Goal: Find specific page/section: Find specific page/section

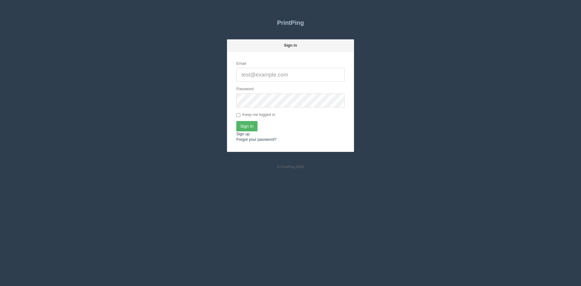
type input "[PERSON_NAME][EMAIL_ADDRESS][DOMAIN_NAME]"
click at [243, 127] on input "Sign In" at bounding box center [246, 126] width 21 height 10
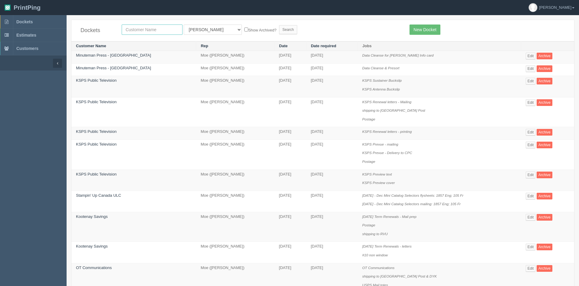
click at [169, 28] on input "text" at bounding box center [152, 30] width 61 height 10
type input "corn"
click at [203, 28] on select "All Users [PERSON_NAME] Test 1 [PERSON_NAME] [PERSON_NAME] [PERSON_NAME] France…" at bounding box center [213, 30] width 58 height 10
select select
click at [184, 25] on select "All Users Ali Ali Test 1 Aly Amy Ankit Arif Brandon Dan France Greg Jim Mark Ma…" at bounding box center [213, 30] width 58 height 10
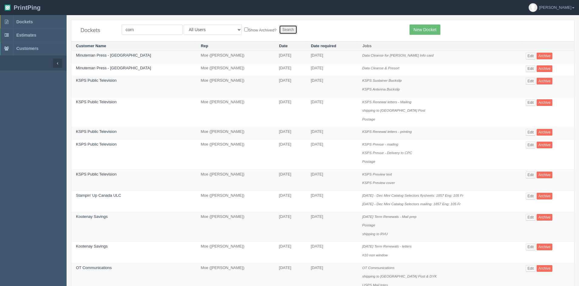
click at [279, 30] on input "Search" at bounding box center [288, 29] width 18 height 9
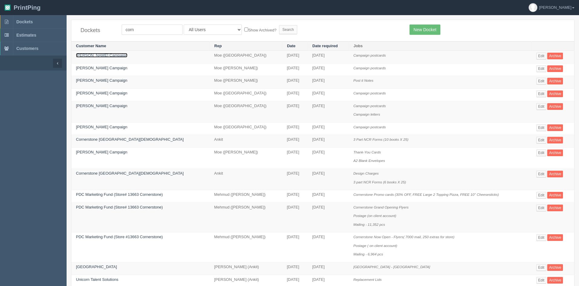
click at [106, 57] on link "[PERSON_NAME] Campaign" at bounding box center [101, 55] width 51 height 5
